Goal: Task Accomplishment & Management: Use online tool/utility

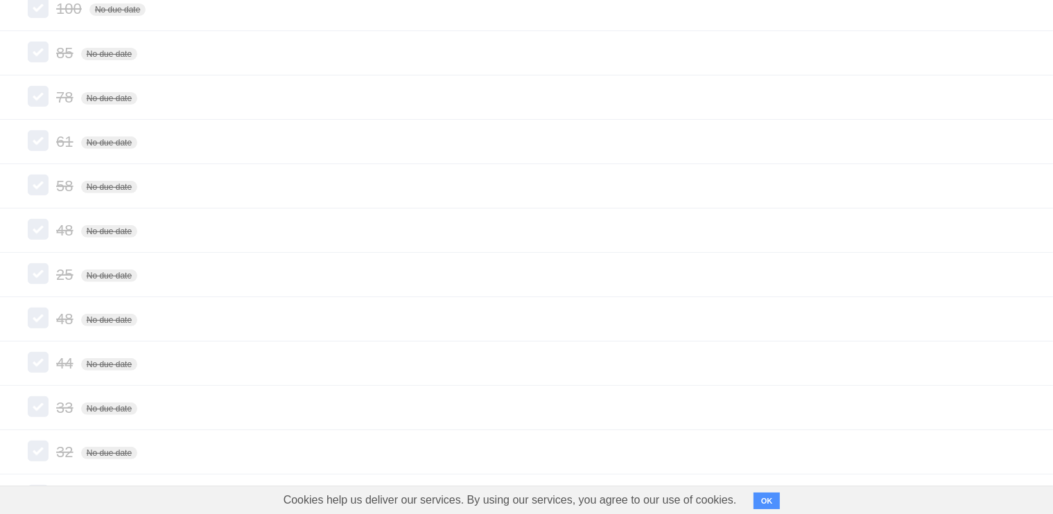
scroll to position [707, 0]
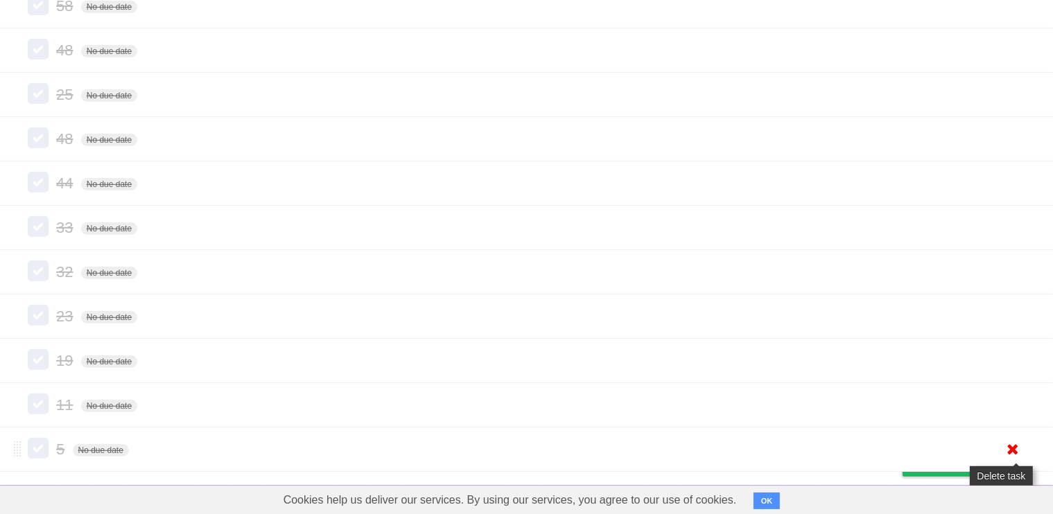
click at [1017, 446] on icon at bounding box center [1012, 449] width 19 height 23
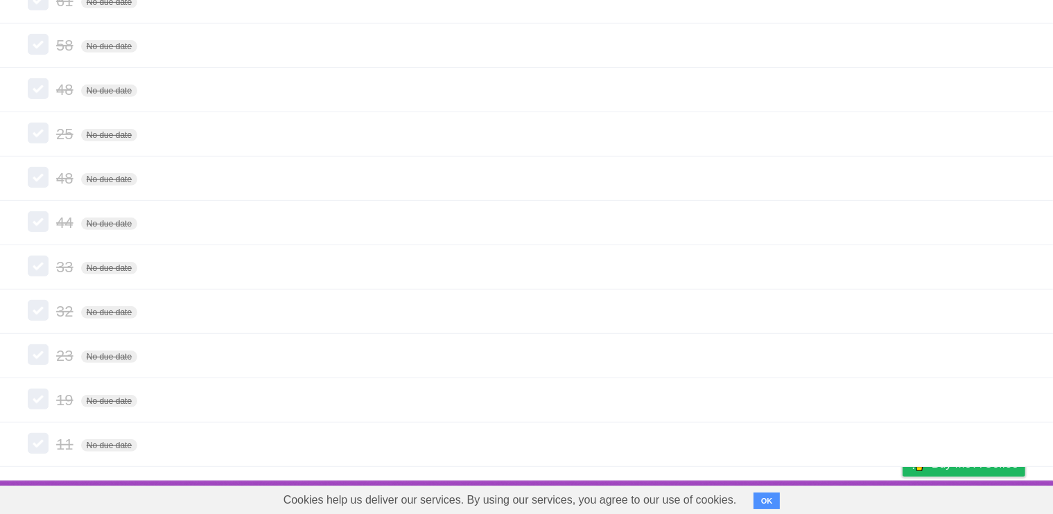
scroll to position [663, 0]
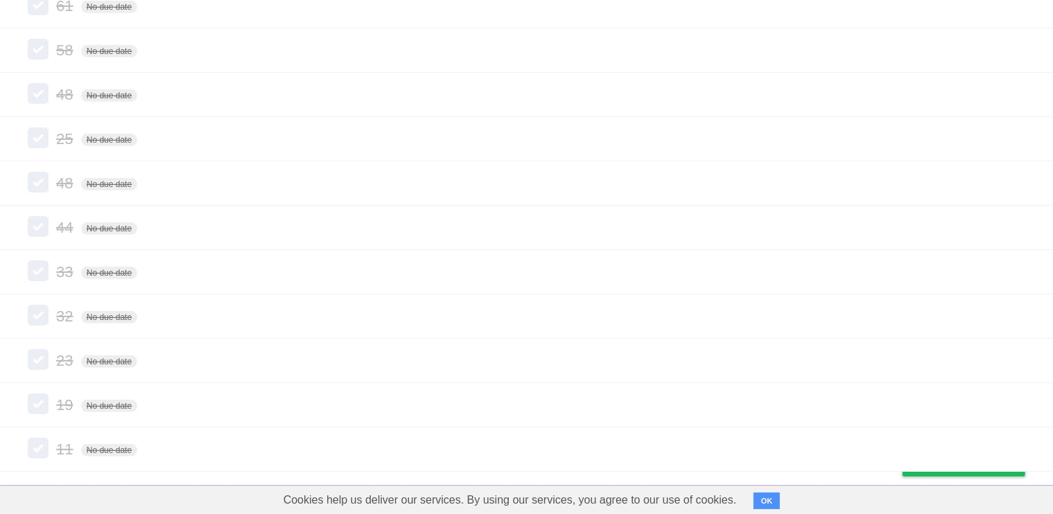
click at [1021, 447] on icon at bounding box center [1012, 449] width 19 height 23
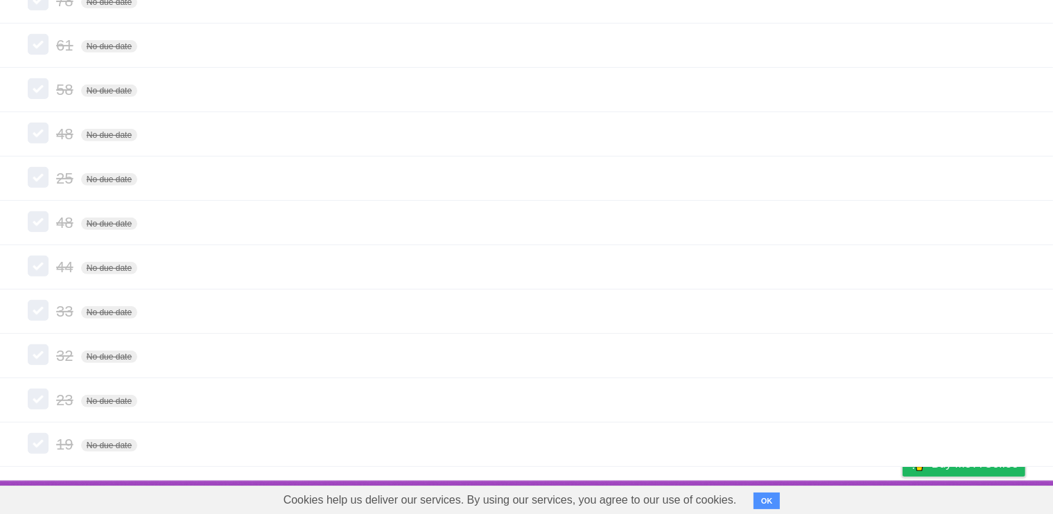
scroll to position [618, 0]
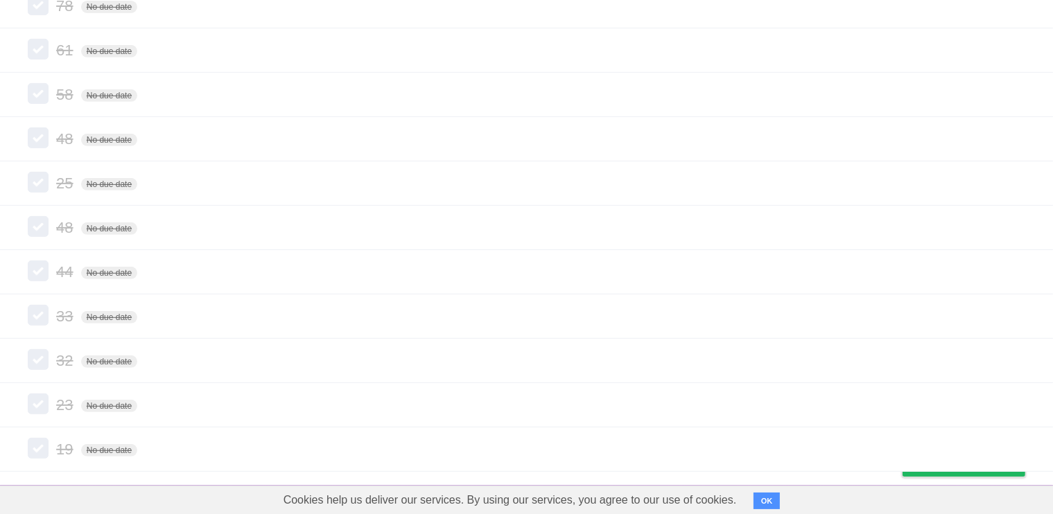
click at [1021, 447] on icon at bounding box center [1012, 449] width 19 height 23
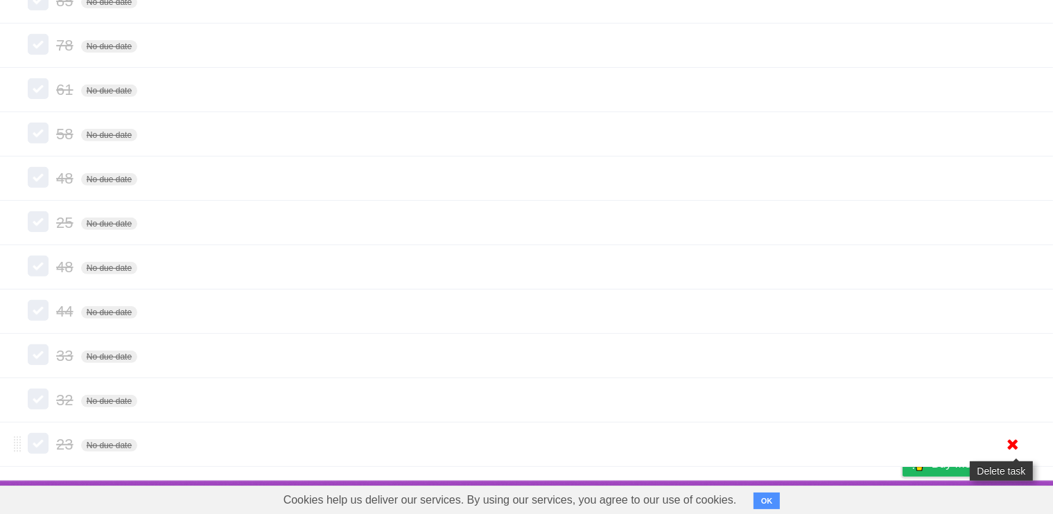
scroll to position [574, 0]
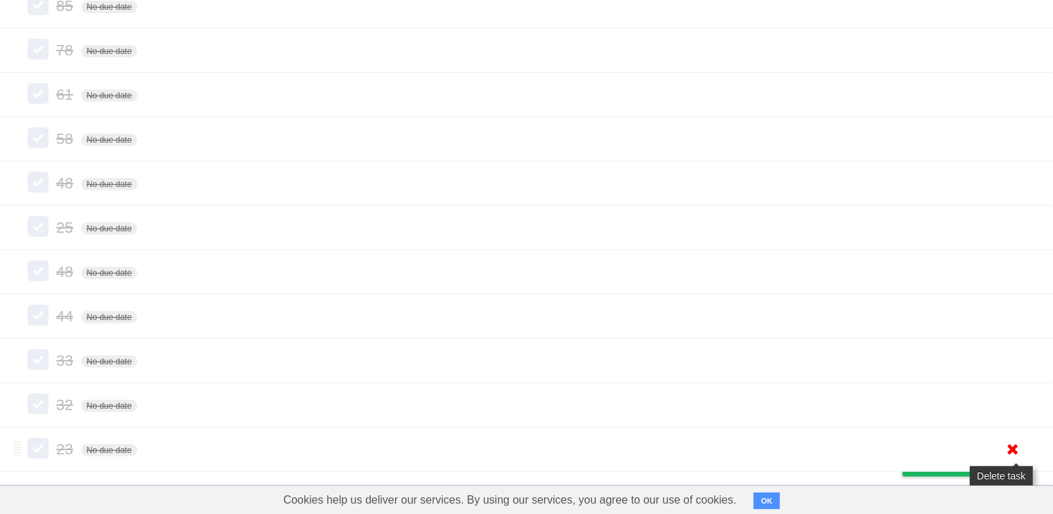
click at [1013, 407] on ul "[PERSON_NAME] ltd No due date White Red Blue Green Purple Orange dell ltd No du…" at bounding box center [526, 6] width 1053 height 932
click at [1013, 407] on icon at bounding box center [1012, 405] width 19 height 23
click at [1009, 363] on icon at bounding box center [1012, 360] width 19 height 23
click at [1009, 397] on icon at bounding box center [1012, 404] width 19 height 23
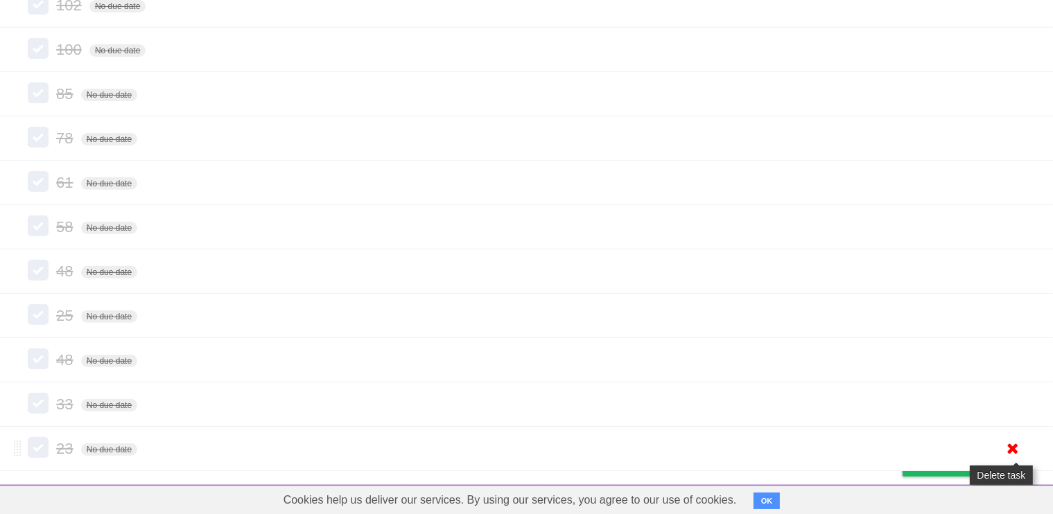
scroll to position [442, 0]
click at [1008, 446] on icon at bounding box center [1012, 448] width 19 height 23
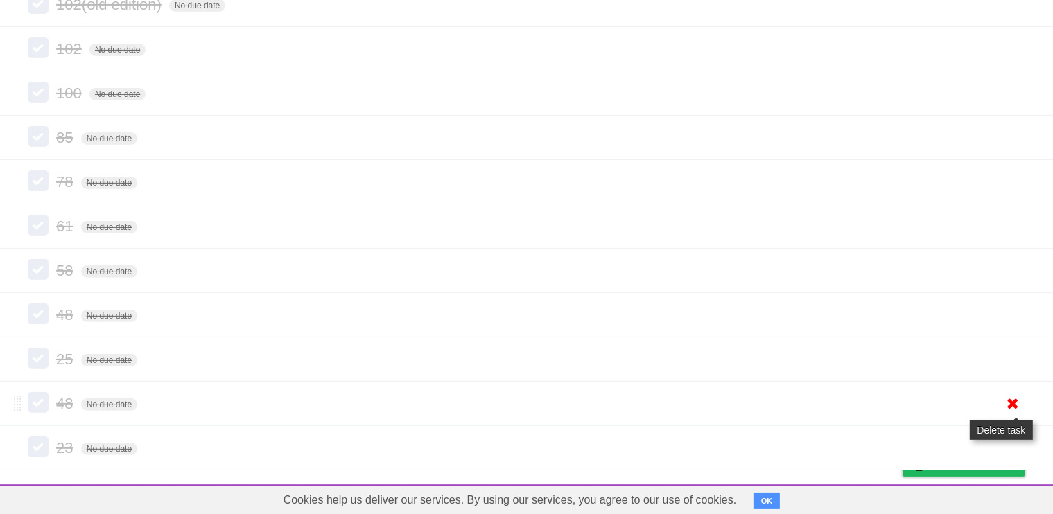
click at [1007, 402] on ul "[PERSON_NAME] ltd No due date White Red Blue Green Purple Orange dell ltd No du…" at bounding box center [526, 71] width 1053 height 799
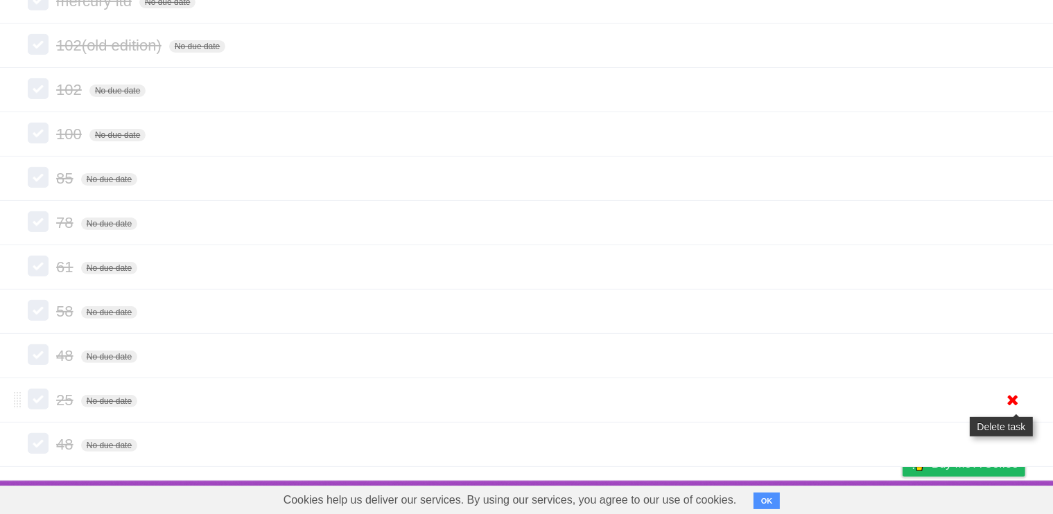
scroll to position [398, 0]
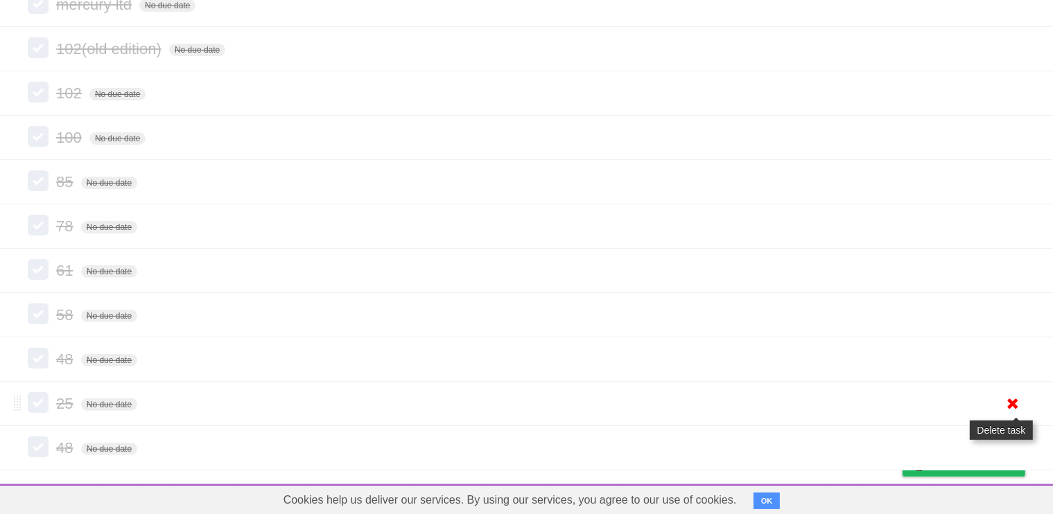
click at [1007, 402] on icon at bounding box center [1012, 403] width 19 height 23
click at [1010, 396] on icon at bounding box center [1012, 403] width 19 height 23
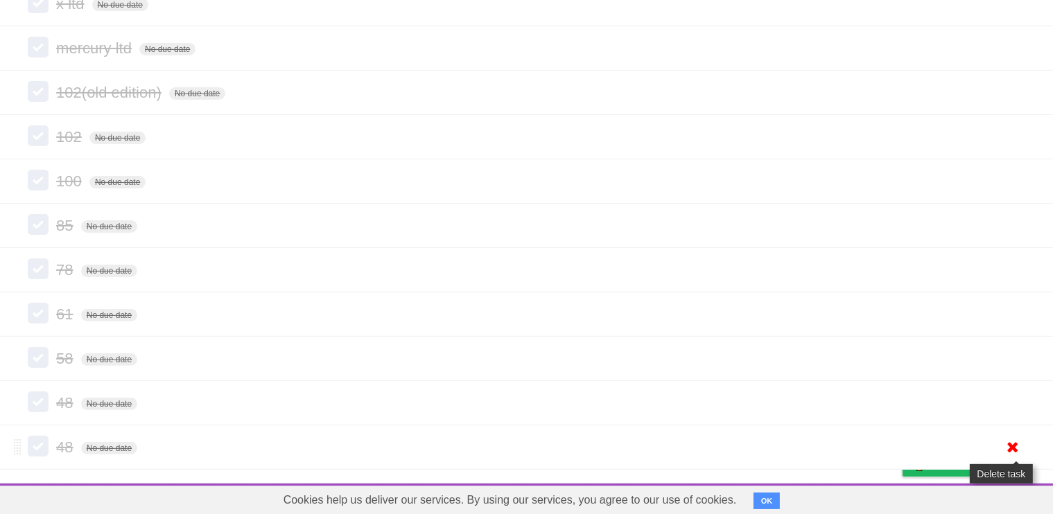
scroll to position [310, 0]
click at [1014, 442] on icon at bounding box center [1012, 447] width 19 height 23
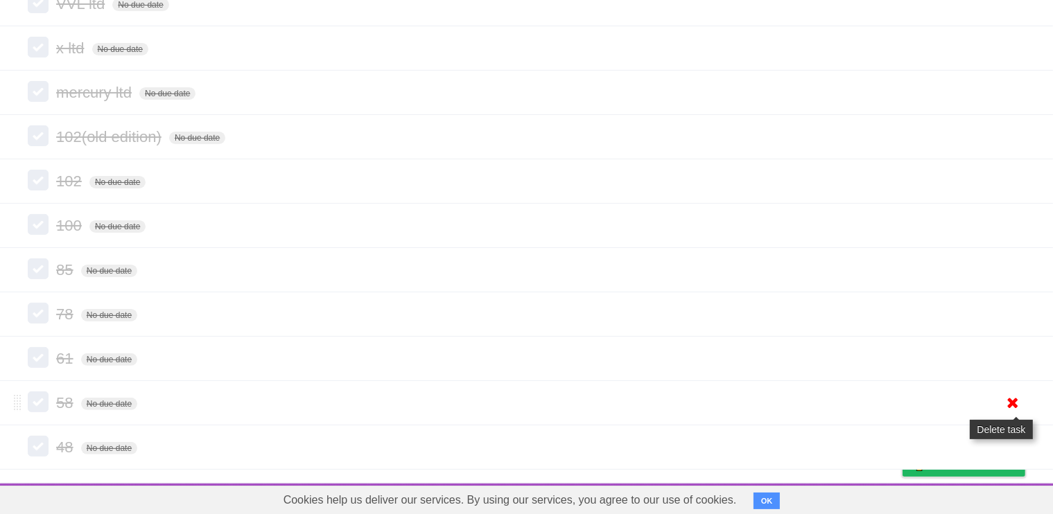
scroll to position [266, 0]
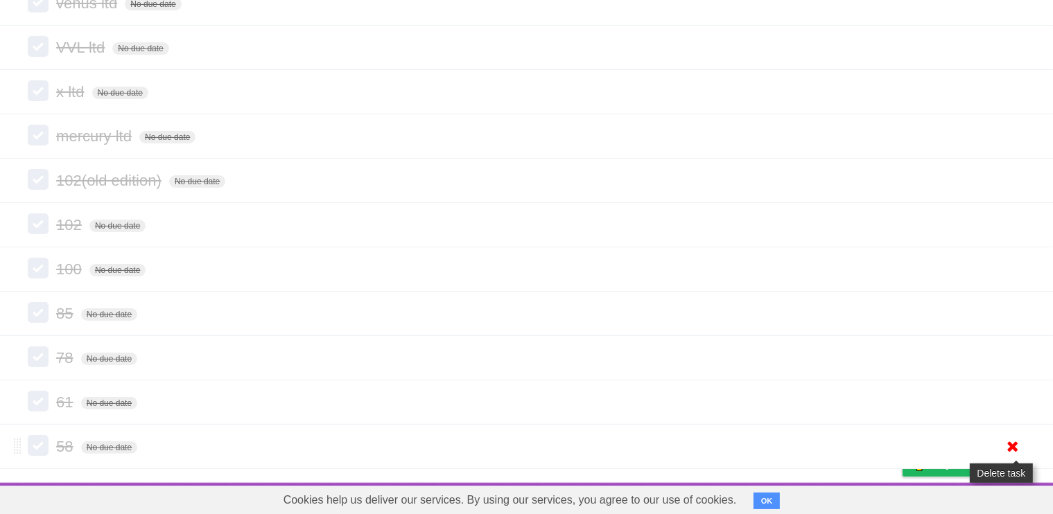
click at [1012, 443] on icon at bounding box center [1012, 446] width 19 height 23
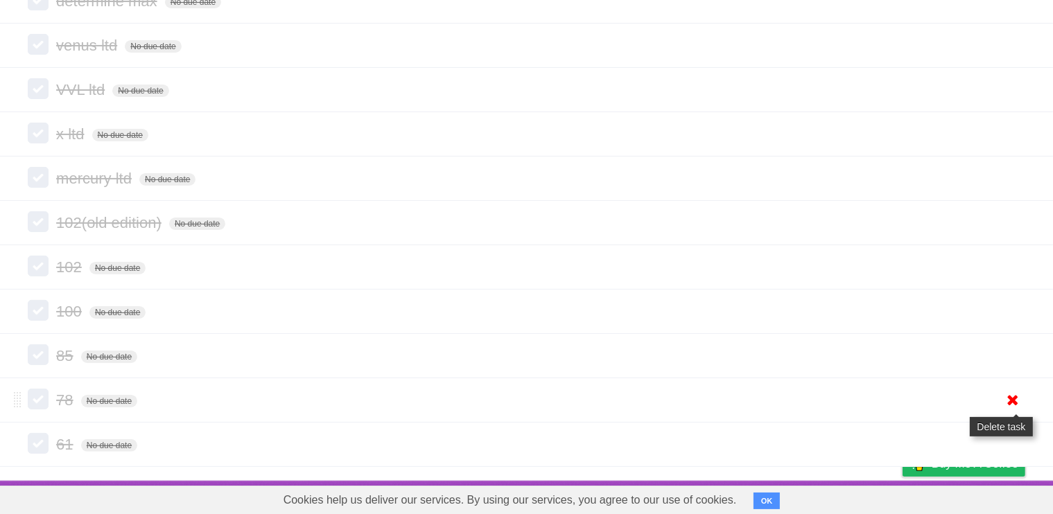
scroll to position [222, 0]
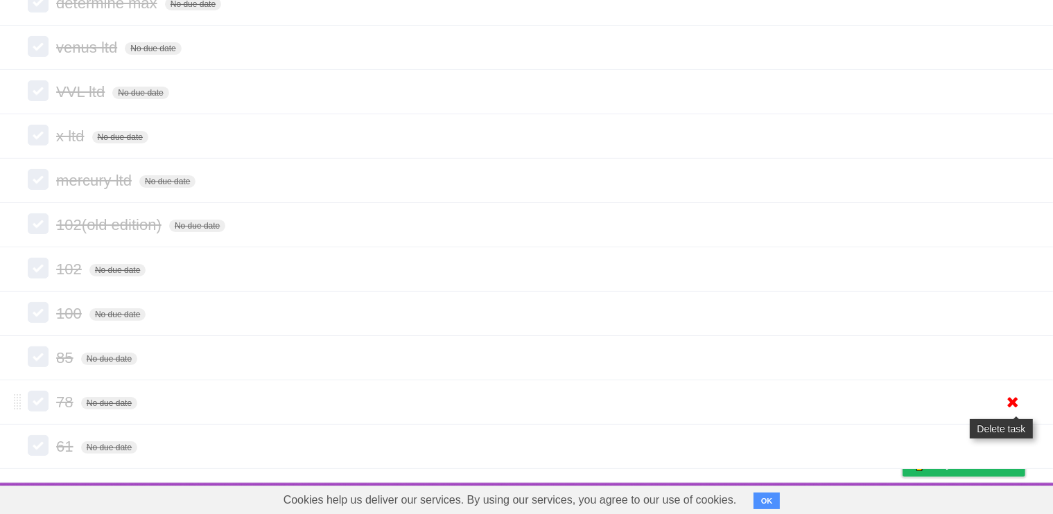
click at [1009, 403] on icon at bounding box center [1012, 402] width 19 height 23
click at [1007, 354] on icon at bounding box center [1012, 358] width 19 height 23
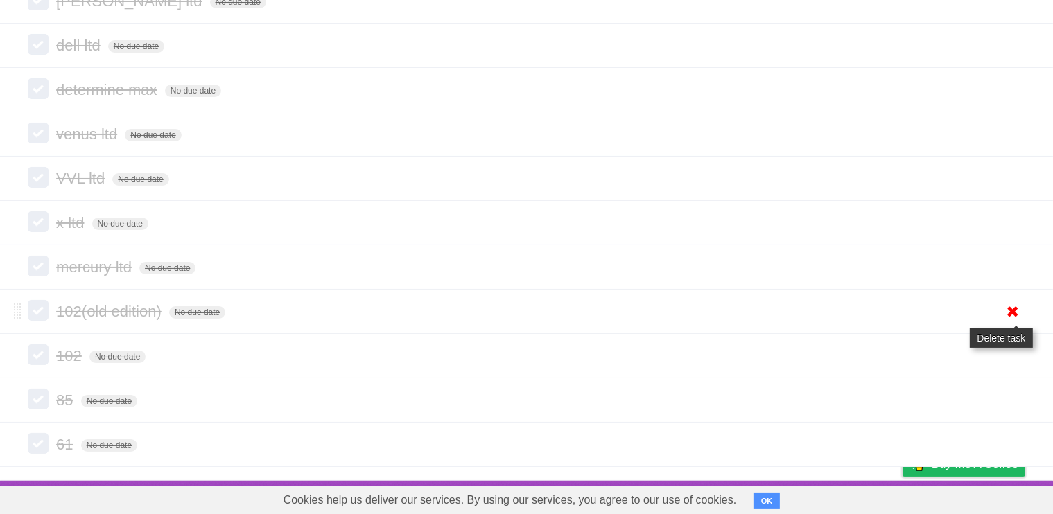
scroll to position [133, 0]
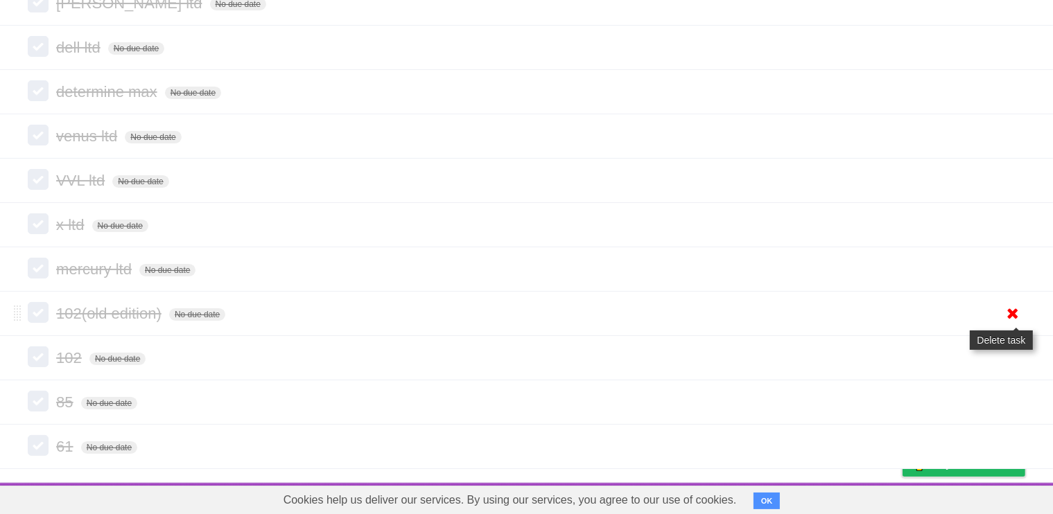
click at [1009, 311] on icon at bounding box center [1012, 313] width 19 height 23
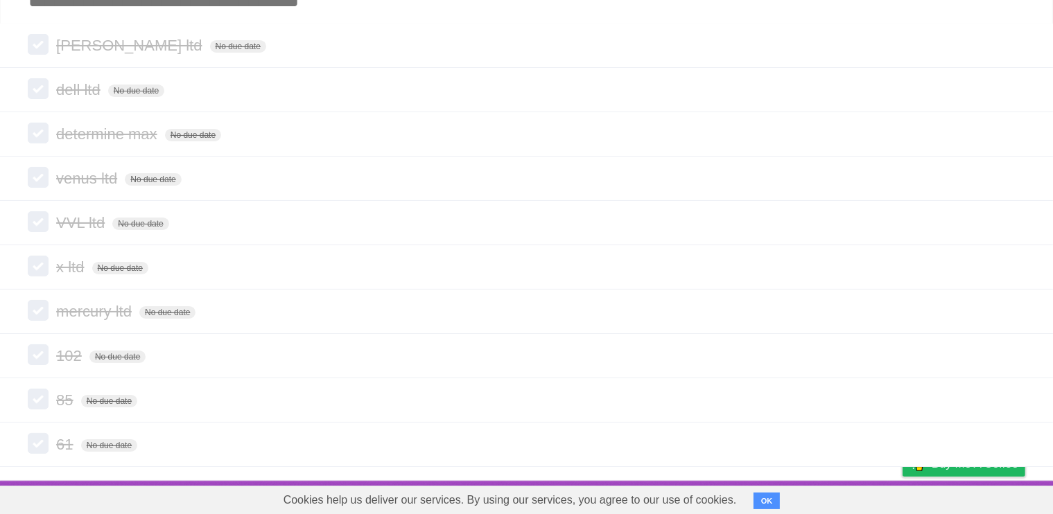
scroll to position [89, 0]
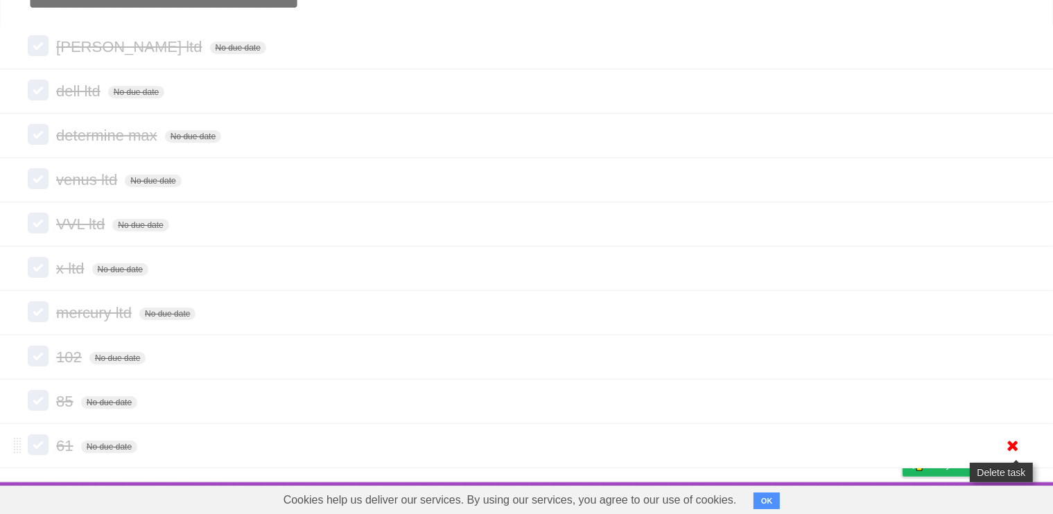
click at [1007, 446] on icon at bounding box center [1012, 446] width 19 height 23
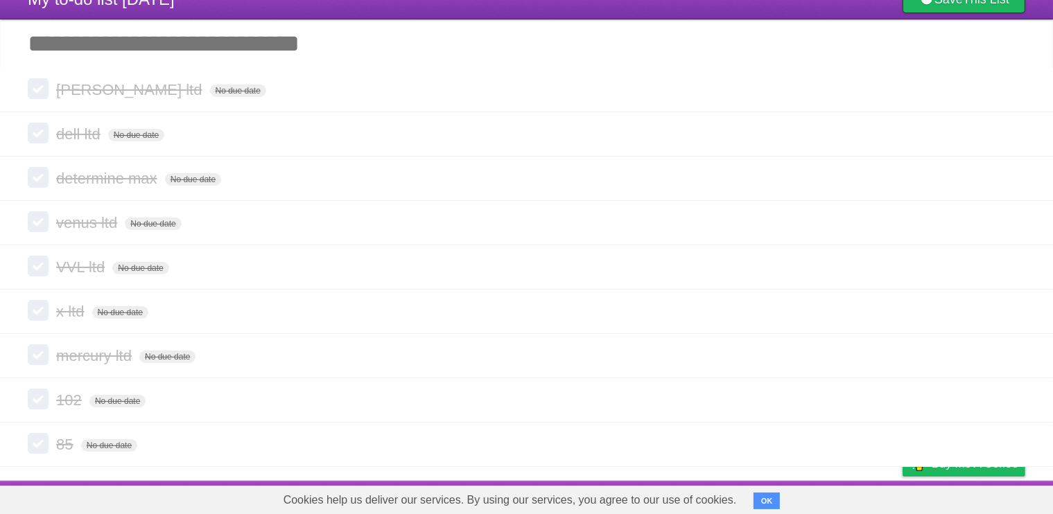
scroll to position [45, 0]
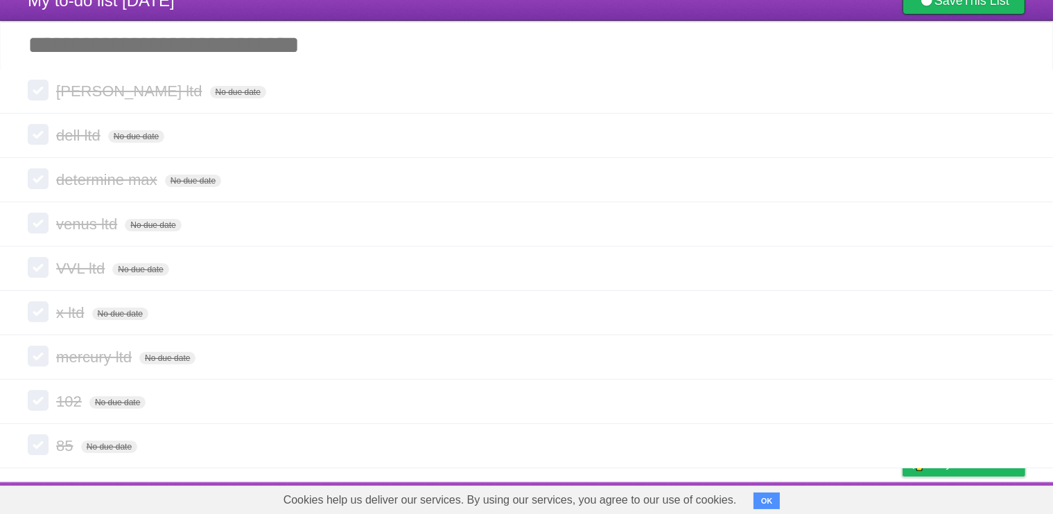
click at [1007, 446] on icon at bounding box center [1012, 446] width 19 height 23
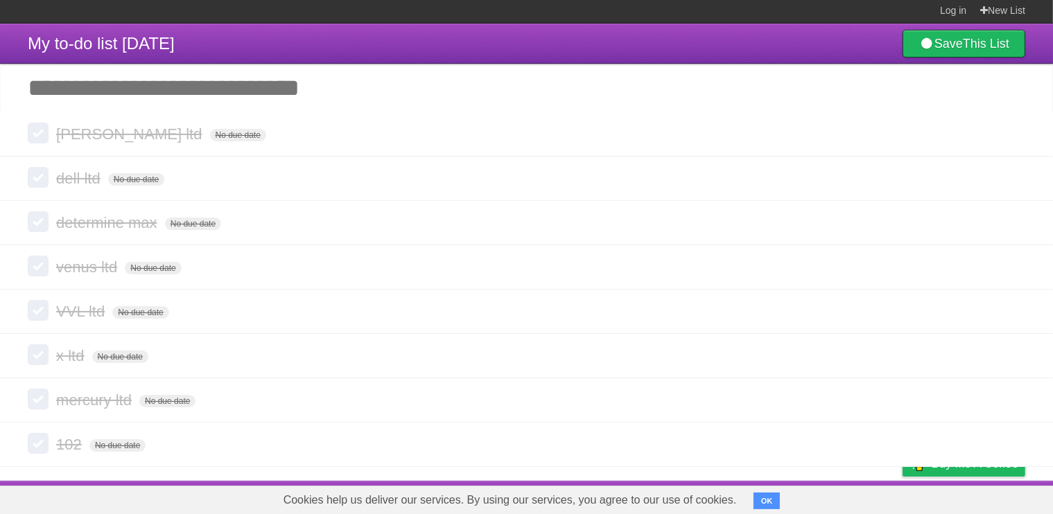
scroll to position [1, 0]
click at [1007, 446] on icon at bounding box center [1012, 445] width 19 height 23
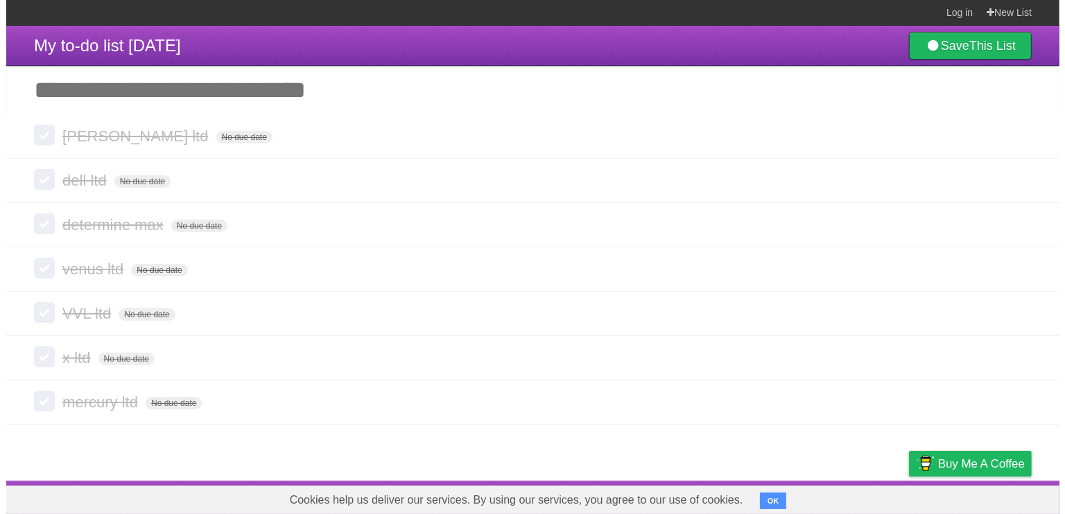
scroll to position [0, 0]
